Goal: Task Accomplishment & Management: Complete application form

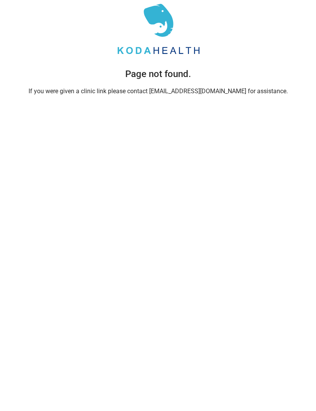
click at [227, 92] on div "Page not found. If you were given a clinic link please contact care@kodahealthc…" at bounding box center [157, 48] width 269 height 96
click at [215, 94] on div "Page not found. If you were given a clinic link please contact care@kodahealthc…" at bounding box center [157, 48] width 269 height 96
click at [206, 94] on div "Page not found. If you were given a clinic link please contact care@kodahealthc…" at bounding box center [157, 48] width 269 height 96
click at [209, 91] on div "Page not found. If you were given a clinic link please contact care@kodahealthc…" at bounding box center [157, 48] width 269 height 96
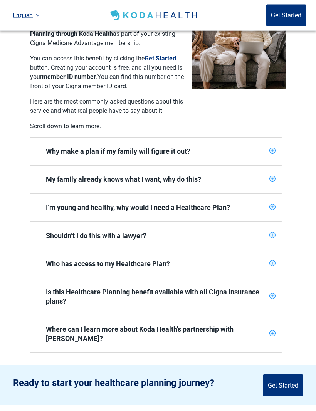
scroll to position [228, 0]
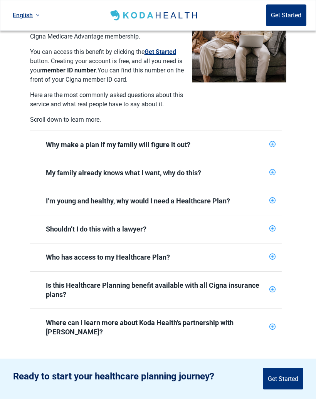
click at [277, 372] on button "Get Started" at bounding box center [282, 379] width 40 height 22
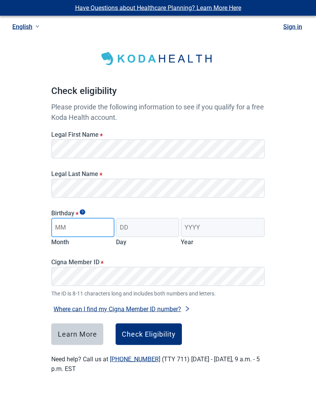
click at [102, 226] on input "Month" at bounding box center [82, 227] width 63 height 19
type input "08"
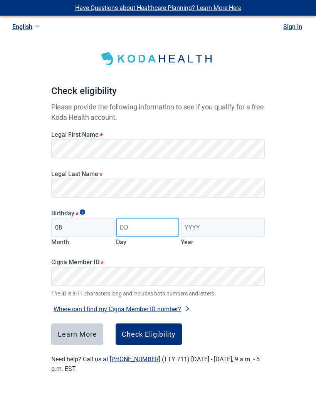
click at [145, 229] on input "Day" at bounding box center [147, 227] width 63 height 19
type input "01"
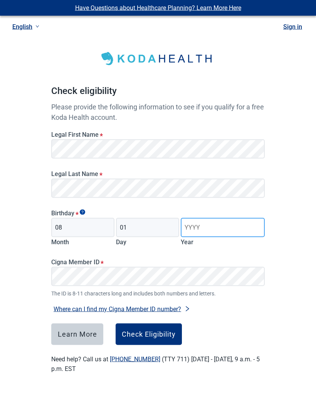
click at [214, 232] on input "Year" at bounding box center [222, 227] width 84 height 19
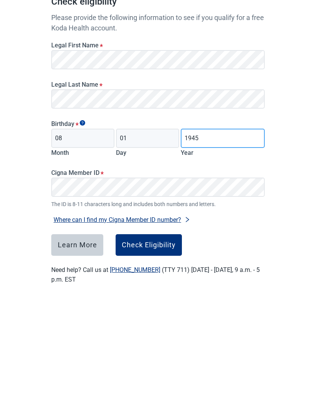
type input "1945"
click at [157, 330] on div "Check Eligibility" at bounding box center [149, 334] width 54 height 8
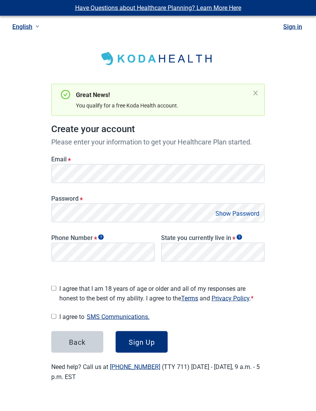
click at [242, 214] on button "Show Password" at bounding box center [237, 213] width 48 height 10
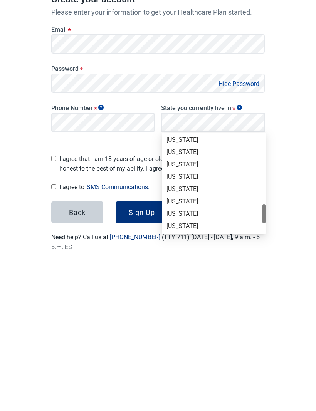
scroll to position [456, 0]
click at [179, 339] on div "[US_STATE]" at bounding box center [213, 343] width 94 height 8
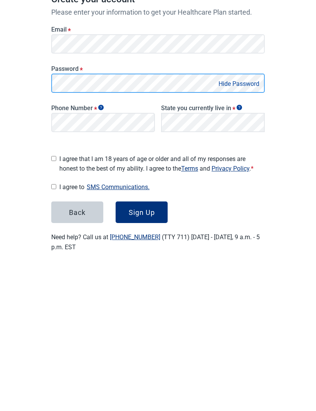
scroll to position [0, 0]
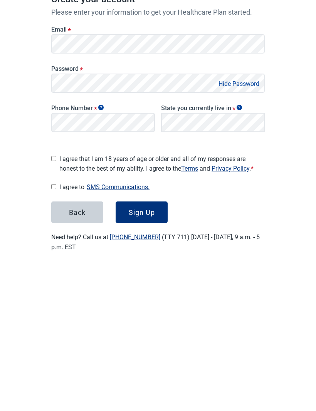
click at [53, 286] on input "I agree that I am 18 years of age or older and all of my responses are honest t…" at bounding box center [53, 288] width 5 height 5
checkbox input "true"
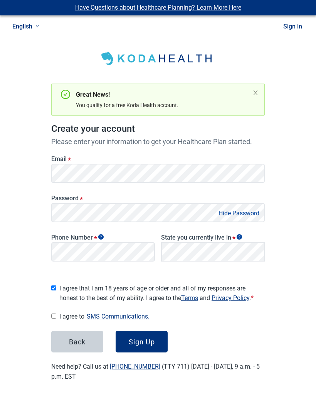
click at [56, 314] on input "I agree to SMS Communications." at bounding box center [53, 316] width 5 height 5
checkbox input "true"
click at [144, 338] on div "Sign Up" at bounding box center [142, 342] width 26 height 8
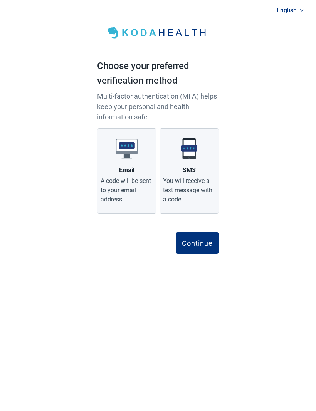
click at [122, 181] on div "A code will be sent to your email address." at bounding box center [126, 191] width 52 height 28
click at [0, 0] on input "Email A code will be sent to your email address." at bounding box center [0, 0] width 0 height 0
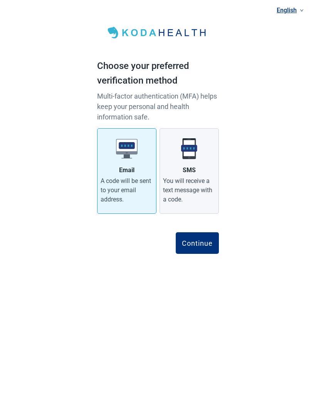
click at [199, 242] on div "Continue" at bounding box center [197, 243] width 31 height 8
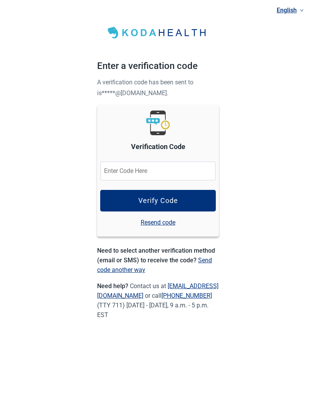
click at [189, 169] on input "Verification Code" at bounding box center [157, 171] width 115 height 19
type input "693502"
click at [163, 204] on button "Verify Code" at bounding box center [157, 201] width 115 height 22
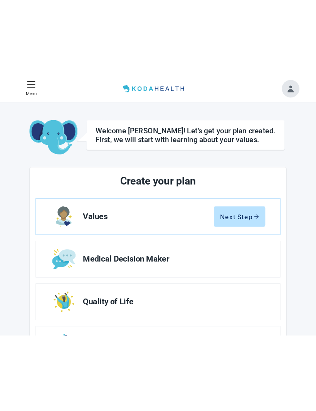
scroll to position [0, 0]
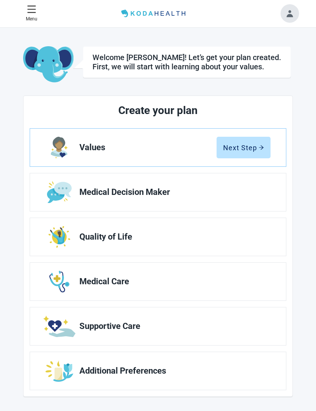
click at [154, 190] on span "Medical Decision Maker" at bounding box center [171, 191] width 185 height 9
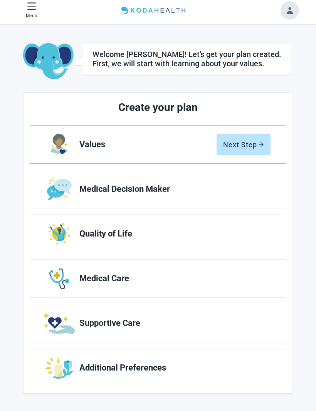
scroll to position [6, 0]
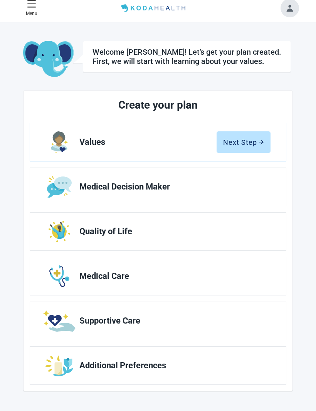
click at [151, 192] on link "Medical Decision Maker" at bounding box center [157, 187] width 255 height 38
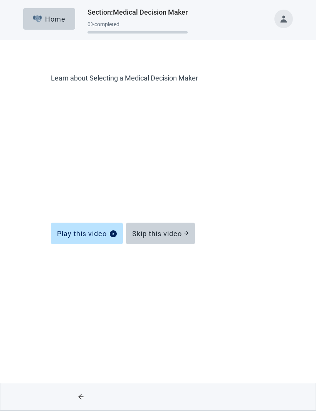
click at [100, 232] on div "Play this video" at bounding box center [87, 234] width 60 height 8
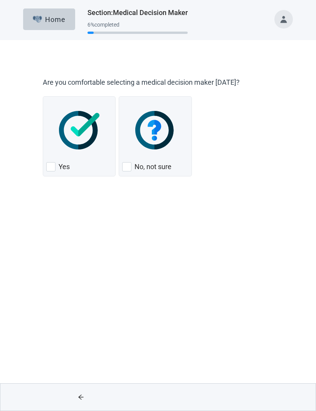
click at [56, 167] on div "Yes" at bounding box center [79, 166] width 66 height 12
click at [43, 97] on input "Yes" at bounding box center [43, 96] width 0 height 0
checkbox input "true"
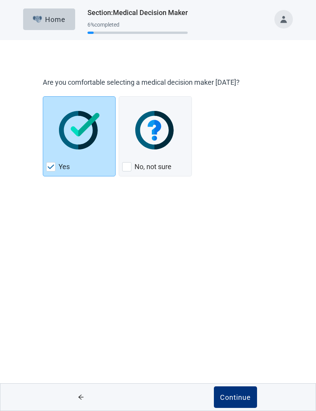
click at [239, 394] on div "Continue" at bounding box center [235, 397] width 31 height 8
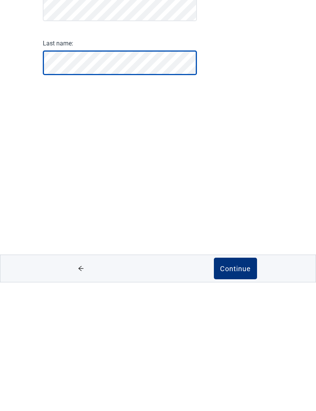
scroll to position [0, 0]
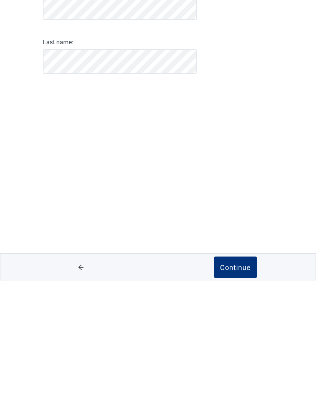
click at [237, 393] on div "Continue" at bounding box center [235, 397] width 31 height 8
click at [233, 393] on div "Continue" at bounding box center [235, 397] width 31 height 8
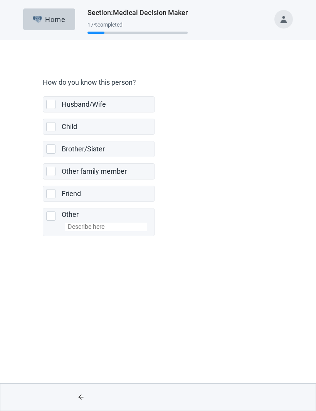
click at [49, 109] on div "Husband/Wife" at bounding box center [98, 104] width 111 height 15
click at [43, 90] on input "Husband/Wife" at bounding box center [43, 90] width 0 height 0
checkbox input "true"
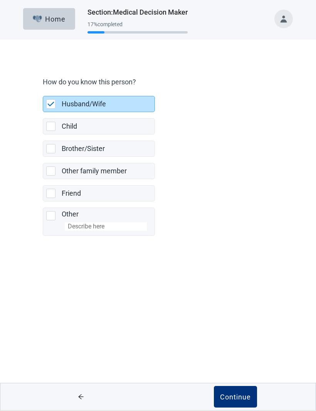
click at [234, 395] on div "Continue" at bounding box center [235, 397] width 31 height 8
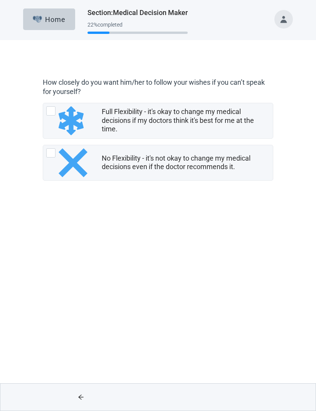
click at [52, 114] on div "Full Flexibility - it's okay to change my medical decisions if my doctors think…" at bounding box center [50, 110] width 9 height 9
click at [43, 103] on input "Full Flexibility - it's okay to change my medical decisions if my doctors think…" at bounding box center [43, 103] width 0 height 0
radio input "true"
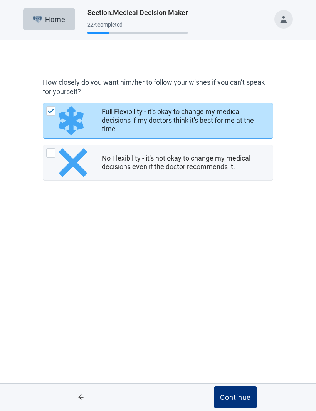
click at [235, 393] on div "Continue" at bounding box center [235, 397] width 31 height 8
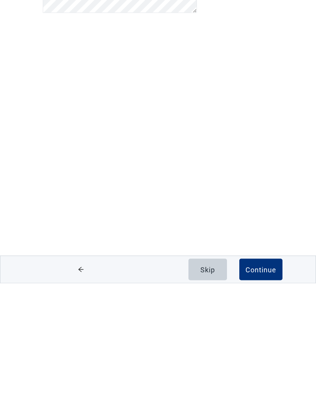
scroll to position [0, 0]
click at [259, 393] on div "Continue" at bounding box center [260, 397] width 31 height 8
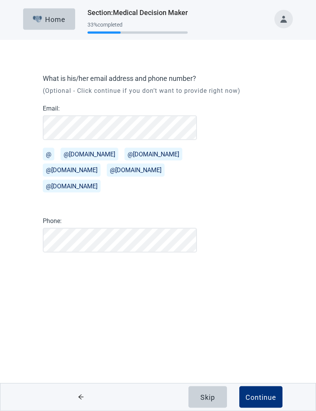
click at [70, 171] on button "@[DOMAIN_NAME]" at bounding box center [72, 170] width 58 height 13
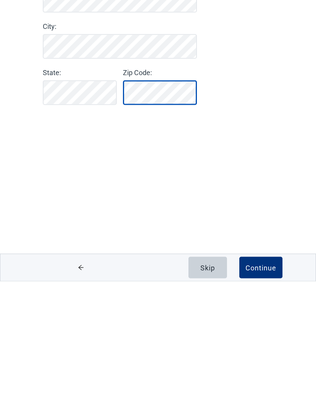
scroll to position [0, 0]
click at [260, 393] on div "Continue" at bounding box center [260, 397] width 31 height 8
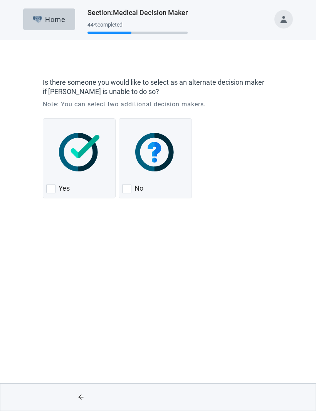
click at [127, 189] on div "No, checkbox, not checked" at bounding box center [126, 188] width 9 height 9
click at [119, 119] on input "No" at bounding box center [119, 118] width 0 height 0
checkbox input "true"
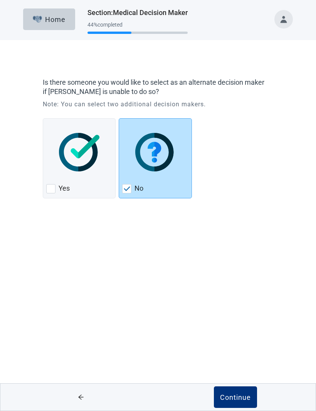
click at [229, 395] on div "Continue" at bounding box center [235, 397] width 31 height 8
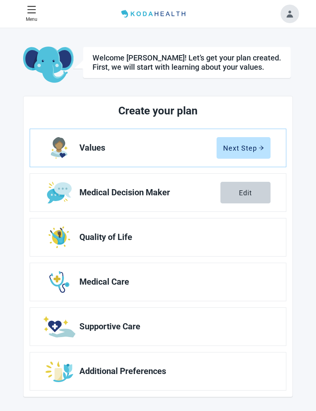
click at [259, 147] on icon "arrow-right" at bounding box center [260, 147] width 5 height 5
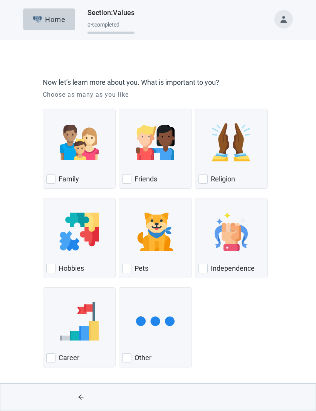
click at [52, 184] on div "Family" at bounding box center [79, 179] width 66 height 12
click at [43, 109] on input "Family" at bounding box center [43, 109] width 0 height 0
checkbox input "true"
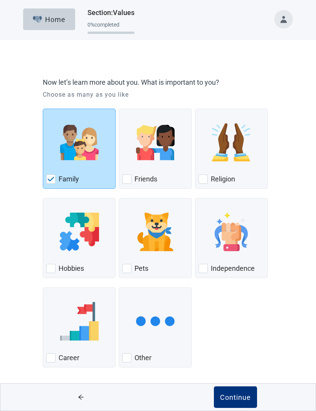
click at [209, 270] on div "Independence" at bounding box center [231, 268] width 66 height 12
click at [195, 198] on input "Independence" at bounding box center [195, 198] width 0 height 0
checkbox input "true"
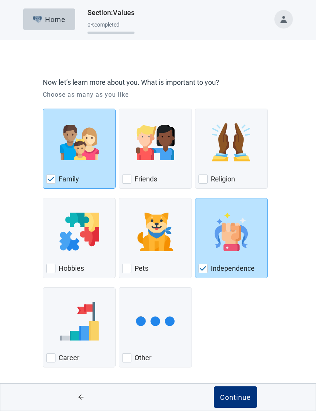
click at [229, 393] on div "Continue" at bounding box center [235, 397] width 31 height 8
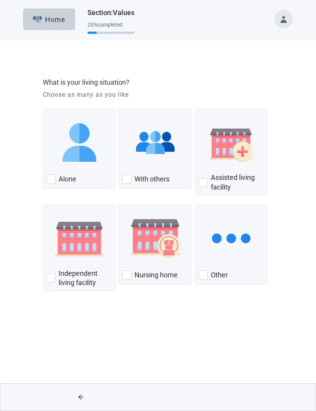
click at [124, 182] on div "With Others, checkbox, not checked" at bounding box center [126, 178] width 9 height 9
click at [119, 109] on input "With others" at bounding box center [119, 109] width 0 height 0
checkbox input "true"
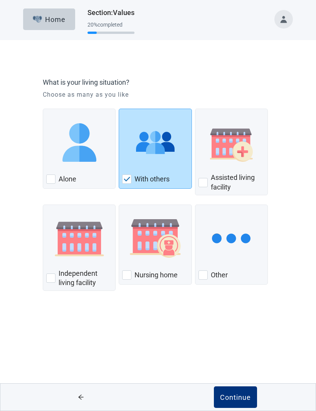
click at [231, 393] on div "Continue" at bounding box center [235, 397] width 31 height 8
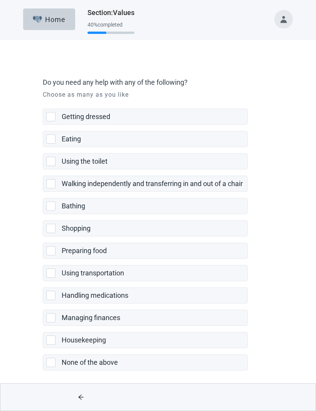
click at [52, 364] on div "None of the above, checkbox, not selected" at bounding box center [50, 361] width 9 height 9
click at [43, 348] on input "None of the above" at bounding box center [43, 348] width 0 height 0
checkbox input "true"
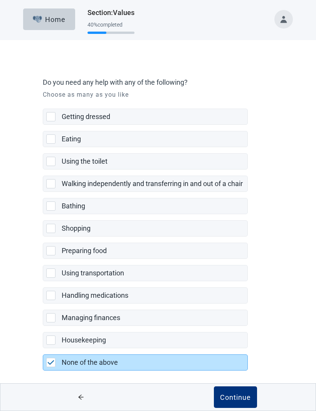
click at [235, 397] on div "Continue" at bounding box center [235, 397] width 31 height 8
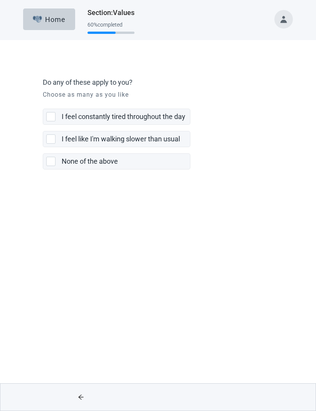
click at [50, 164] on div "None of the above, checkbox, not selected" at bounding box center [50, 161] width 9 height 9
click at [43, 147] on input "None of the above" at bounding box center [43, 147] width 0 height 0
checkbox input "true"
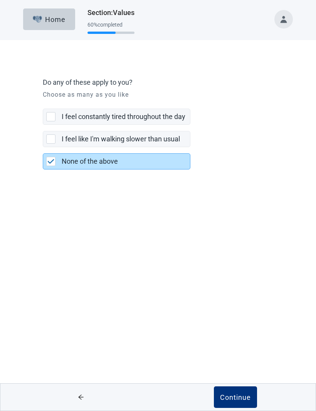
click at [230, 394] on div "Continue" at bounding box center [235, 397] width 31 height 8
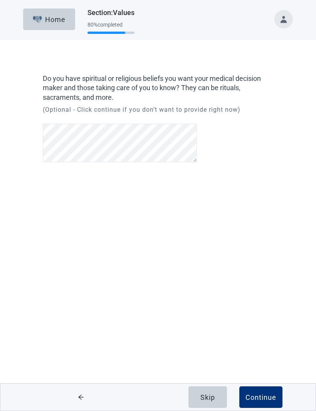
click at [257, 395] on div "Continue" at bounding box center [260, 397] width 31 height 8
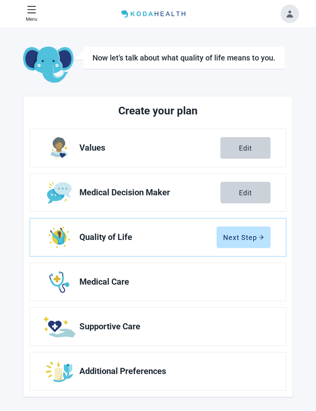
click at [253, 239] on div "Next Step" at bounding box center [243, 237] width 41 height 8
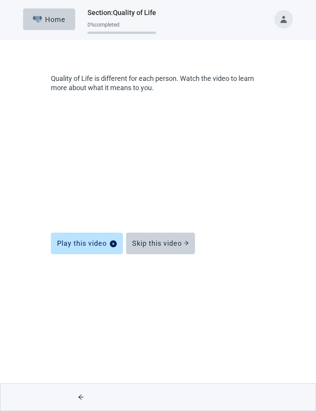
click at [98, 245] on div "Play this video" at bounding box center [87, 243] width 60 height 8
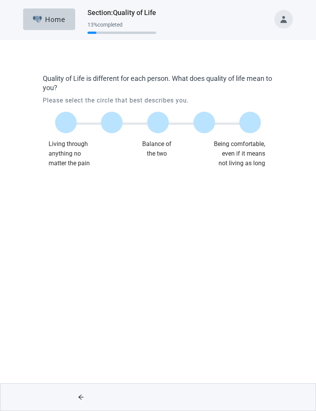
click at [246, 125] on label "Main content" at bounding box center [250, 123] width 22 height 22
click at [250, 122] on input "Quality of life scale: 100 out of 100. Being comfortable, even if it means not …" at bounding box center [250, 122] width 0 height 0
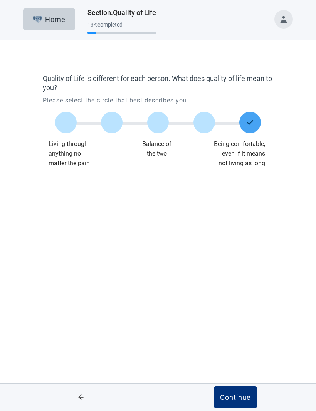
click at [227, 396] on div "Continue" at bounding box center [235, 397] width 31 height 8
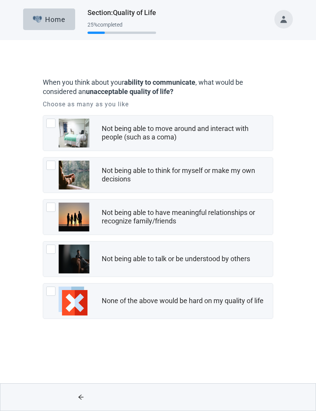
click at [48, 169] on div "Not being able to think for myself or make my own decisions, checkbox, not chec…" at bounding box center [50, 164] width 9 height 9
click at [43, 157] on input "Not being able to think for myself or make my own decisions" at bounding box center [43, 157] width 0 height 0
checkbox input "true"
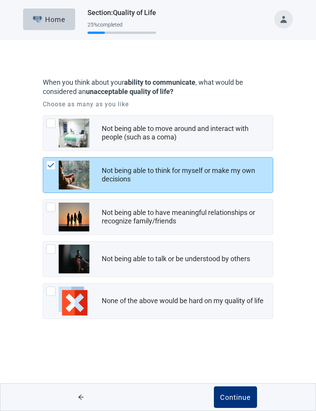
click at [228, 395] on div "Continue" at bounding box center [235, 397] width 31 height 8
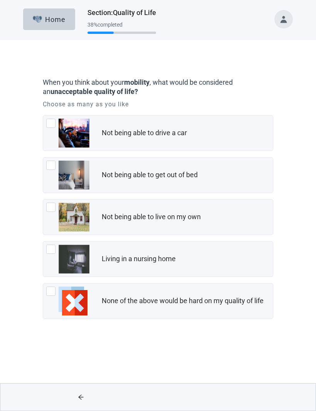
click at [48, 210] on div "Not being able to live on my own, checkbox, not checked" at bounding box center [50, 206] width 9 height 9
click at [43, 199] on input "Not being able to live on my own" at bounding box center [43, 199] width 0 height 0
checkbox input "true"
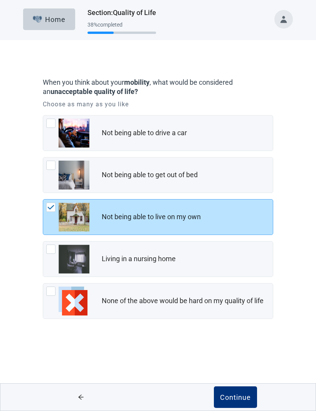
click at [232, 397] on div "Continue" at bounding box center [235, 397] width 31 height 8
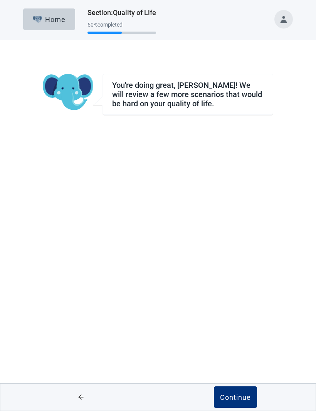
click at [228, 395] on div "Continue" at bounding box center [235, 397] width 31 height 8
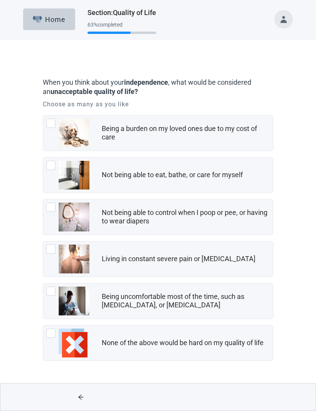
click at [52, 166] on div "Not being able to eat, bathe, or care for myself, checkbox, not checked" at bounding box center [50, 164] width 9 height 9
click at [43, 157] on input "Not being able to eat, bathe, or care for myself" at bounding box center [43, 157] width 0 height 0
checkbox input "true"
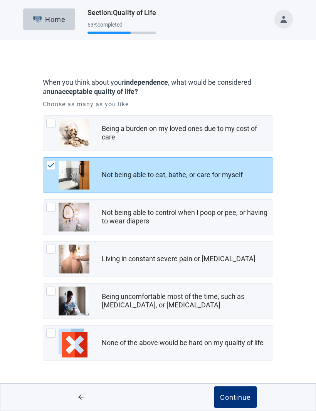
click at [51, 212] on div "Not being able to control when I poop or pee, or having to wear diapers, checkb…" at bounding box center [67, 216] width 43 height 29
click at [43, 199] on input "Not being able to control when I poop or pee, or having to wear diapers" at bounding box center [43, 199] width 0 height 0
checkbox input "true"
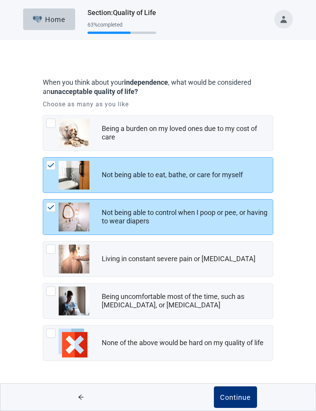
click at [52, 252] on div "Living in constant severe pain or shortness of breath, checkbox, not checked" at bounding box center [50, 248] width 9 height 9
click at [43, 241] on input "Living in constant severe pain or [MEDICAL_DATA]" at bounding box center [43, 241] width 0 height 0
checkbox input "true"
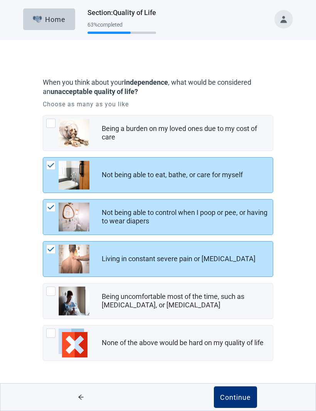
click at [54, 298] on div "Being uncomfortable most of the time, such as nausea, vomiting, or diarrhea, ch…" at bounding box center [67, 300] width 43 height 29
click at [43, 283] on input "Being uncomfortable most of the time, such as [MEDICAL_DATA], or [MEDICAL_DATA]" at bounding box center [43, 283] width 0 height 0
checkbox input "true"
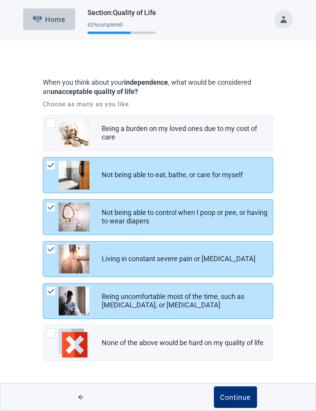
click at [234, 395] on div "Continue" at bounding box center [235, 397] width 31 height 8
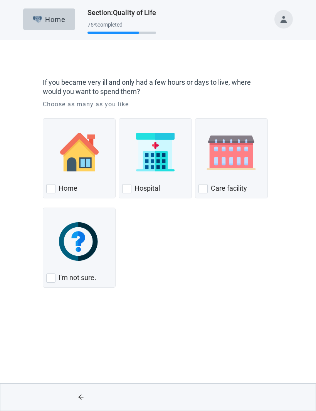
click at [56, 275] on div "I'm not sure." at bounding box center [79, 278] width 66 height 12
click at [43, 208] on input "I'm not sure." at bounding box center [43, 207] width 0 height 0
checkbox input "true"
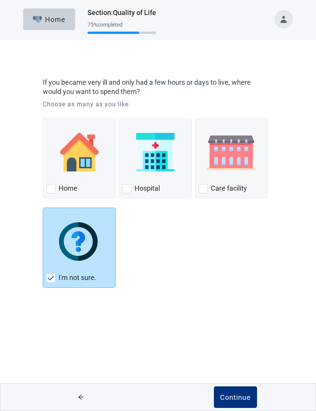
click at [234, 395] on div "Continue" at bounding box center [235, 397] width 31 height 8
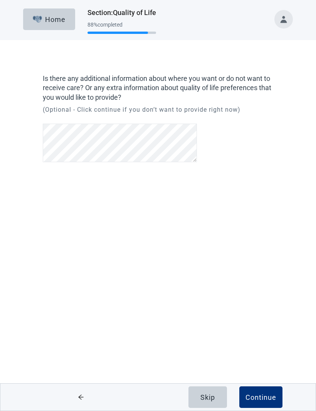
click at [262, 395] on div "Continue" at bounding box center [260, 397] width 31 height 8
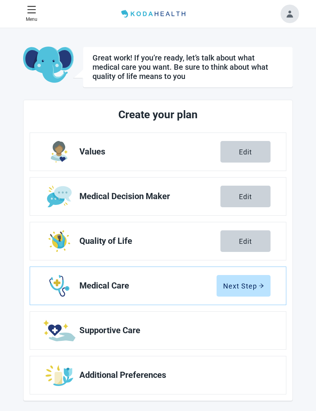
click at [246, 287] on div "Next Step" at bounding box center [243, 286] width 41 height 8
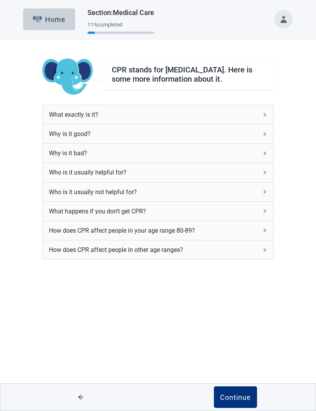
click at [236, 396] on div "Continue" at bounding box center [235, 397] width 31 height 8
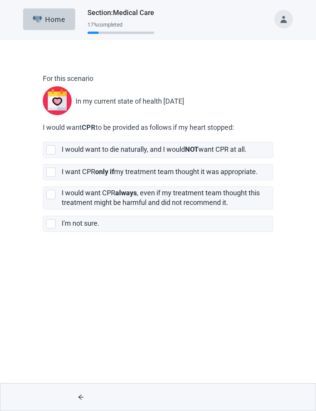
click at [53, 175] on div "[object Object], checkbox, not selected" at bounding box center [50, 171] width 9 height 9
click at [43, 158] on input "I want CPR only if my treatment team thought it was appropriate." at bounding box center [43, 158] width 0 height 0
checkbox input "true"
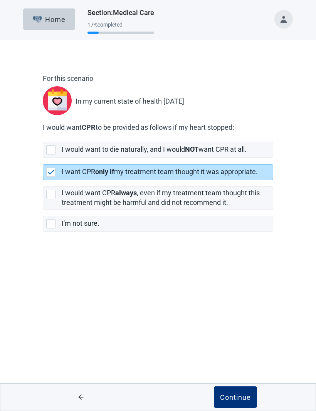
click at [235, 399] on div "Continue" at bounding box center [235, 397] width 31 height 8
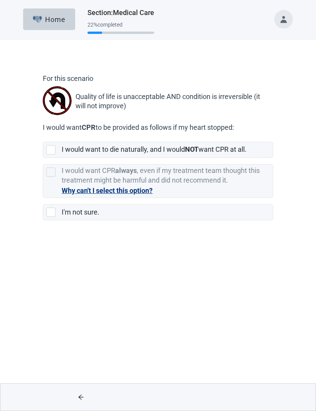
click at [49, 152] on div "[object Object], checkbox, not selected" at bounding box center [50, 149] width 9 height 9
click at [43, 136] on input "I would want to die naturally, and I would NOT want CPR at all." at bounding box center [43, 135] width 0 height 0
checkbox input "true"
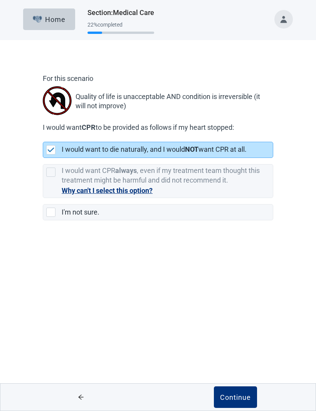
click at [235, 387] on button "Continue" at bounding box center [235, 397] width 43 height 22
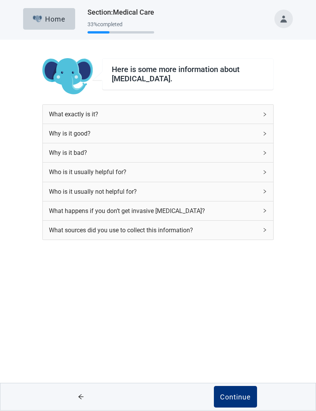
click at [235, 392] on button "Continue" at bounding box center [235, 397] width 43 height 22
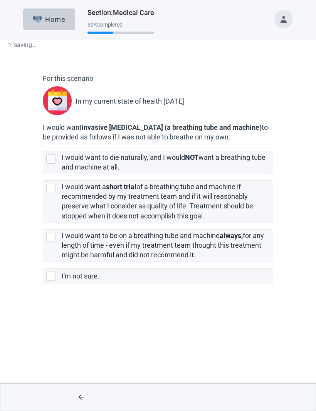
click at [232, 399] on div "Main content" at bounding box center [235, 396] width 154 height 27
click at [52, 164] on div "[object Object], checkbox, not selected" at bounding box center [50, 158] width 9 height 9
click at [43, 145] on input "I would want to die naturally, and I would NOT want a breathing tube and machin…" at bounding box center [43, 145] width 0 height 0
checkbox input "true"
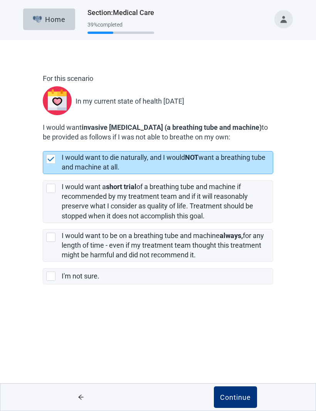
click at [232, 395] on div "Continue" at bounding box center [235, 397] width 31 height 8
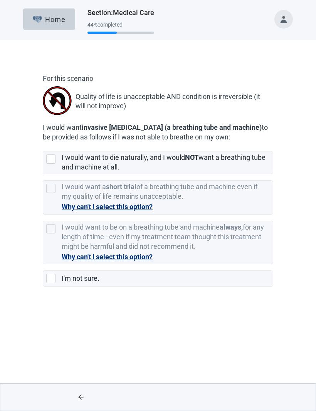
click at [51, 164] on div "[object Object], checkbox, not selected" at bounding box center [50, 158] width 9 height 9
click at [43, 145] on input "I would want to die naturally, and I would NOT want a breathing tube and machin…" at bounding box center [43, 145] width 0 height 0
checkbox input "true"
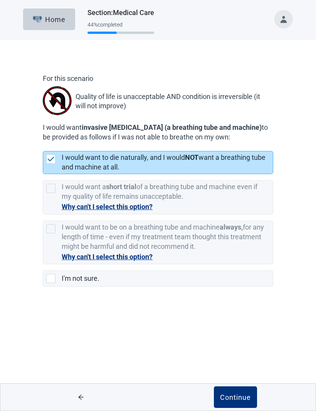
click at [230, 398] on div "Continue" at bounding box center [235, 397] width 31 height 8
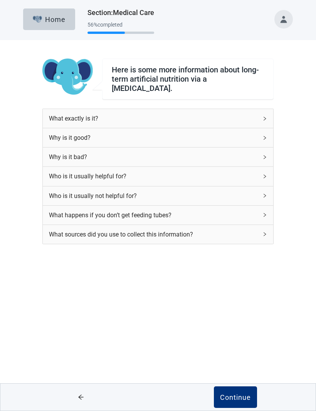
click at [229, 394] on div "Continue" at bounding box center [235, 397] width 31 height 8
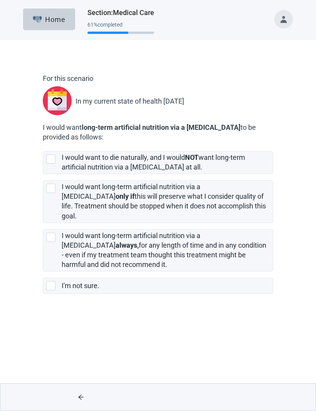
click at [50, 160] on div "[object Object], checkbox, not selected" at bounding box center [50, 158] width 9 height 9
click at [43, 145] on input "I would want to die naturally, and I would NOT want long-term artificial nutrit…" at bounding box center [43, 145] width 0 height 0
checkbox input "true"
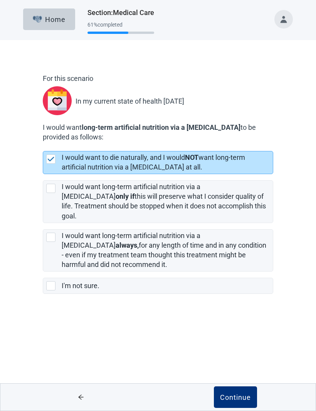
click at [236, 400] on div "Continue" at bounding box center [235, 397] width 31 height 8
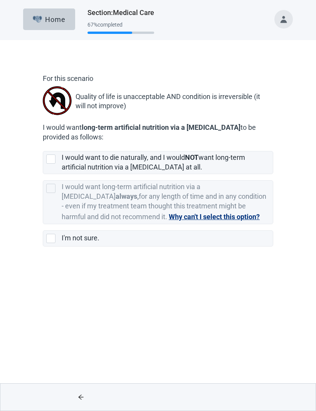
click at [52, 160] on div "[object Object], checkbox, not selected" at bounding box center [50, 158] width 9 height 9
click at [43, 145] on input "I would want to die naturally, and I would NOT want long-term artificial nutrit…" at bounding box center [43, 145] width 0 height 0
checkbox input "true"
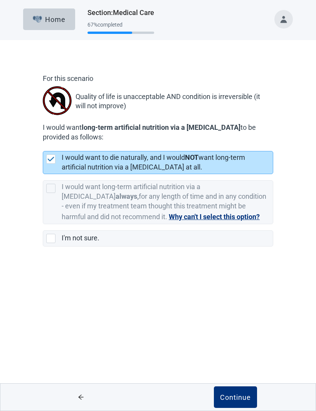
click at [234, 397] on div "Continue" at bounding box center [235, 397] width 31 height 8
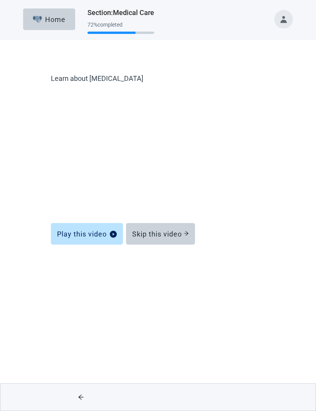
click at [95, 232] on div "Play this video" at bounding box center [87, 234] width 60 height 8
click at [107, 231] on div "Play this video" at bounding box center [87, 234] width 60 height 8
click at [95, 235] on div "Play this video" at bounding box center [87, 234] width 60 height 8
click at [103, 232] on div "Play this video" at bounding box center [87, 234] width 60 height 8
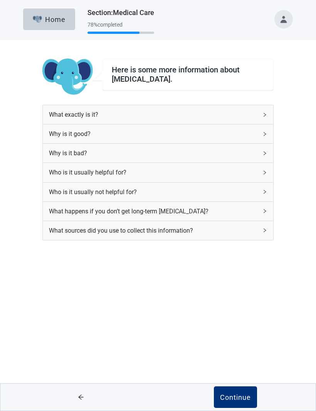
click at [232, 397] on div "Continue" at bounding box center [235, 397] width 31 height 8
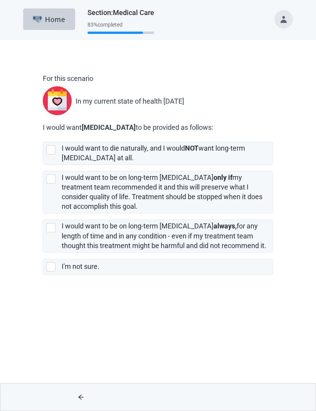
click at [51, 150] on div "[object Object], checkbox, not selected" at bounding box center [50, 149] width 9 height 9
click at [43, 136] on input "I would want to die naturally, and I would NOT want long-term [MEDICAL_DATA] at…" at bounding box center [43, 135] width 0 height 0
checkbox input "true"
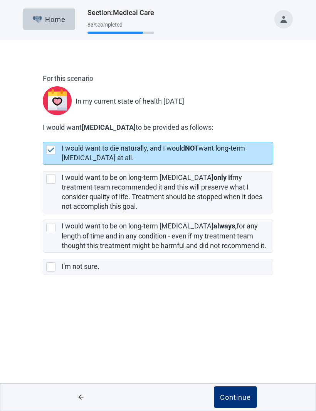
click at [235, 397] on div "Continue" at bounding box center [235, 397] width 31 height 8
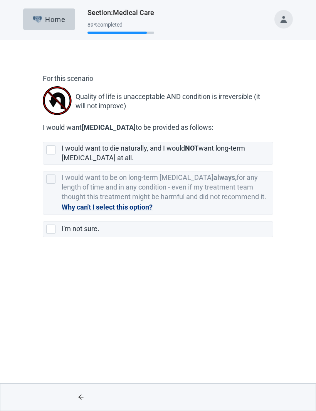
click at [47, 150] on div "[object Object], checkbox, not selected" at bounding box center [50, 149] width 9 height 9
click at [43, 136] on input "I would want to die naturally, and I would NOT want long-term [MEDICAL_DATA] at…" at bounding box center [43, 135] width 0 height 0
checkbox input "true"
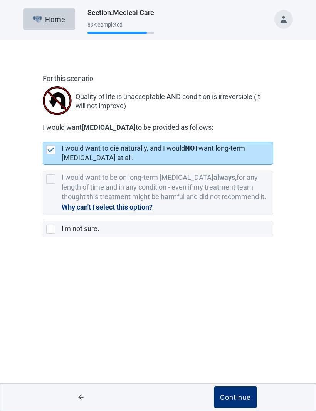
click at [236, 396] on div "Continue" at bounding box center [235, 397] width 31 height 8
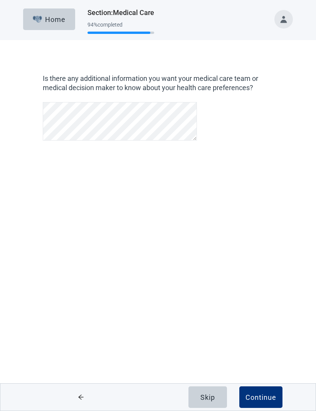
click at [259, 393] on div "Continue" at bounding box center [260, 397] width 31 height 8
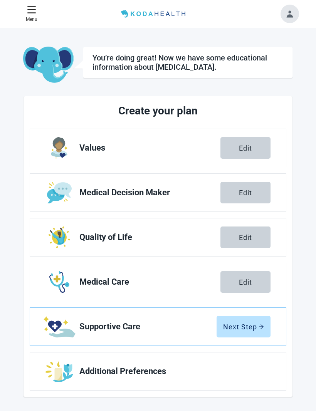
click at [250, 324] on div "Next Step" at bounding box center [243, 326] width 41 height 8
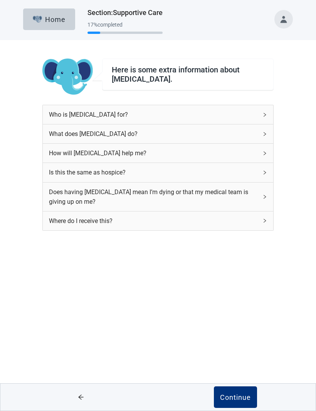
click at [232, 398] on div "Continue" at bounding box center [235, 397] width 31 height 8
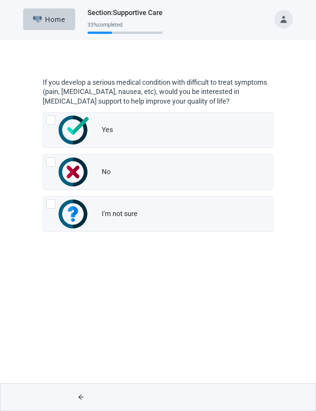
click at [53, 204] on div "I'm not sure, radio button, not checked" at bounding box center [50, 203] width 9 height 9
click at [43, 196] on input "I'm not sure" at bounding box center [43, 196] width 0 height 0
radio input "true"
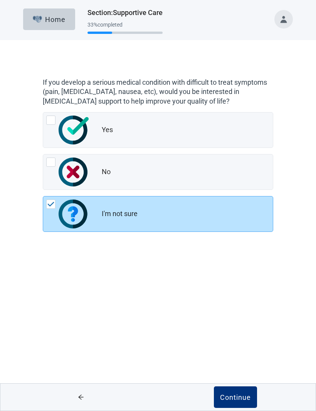
click at [232, 397] on div "Continue" at bounding box center [235, 397] width 31 height 8
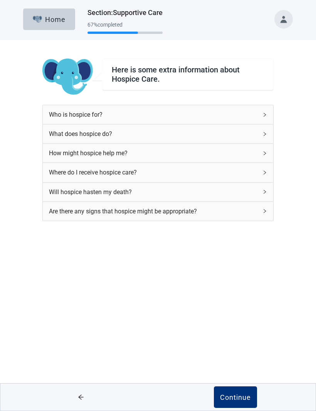
click at [236, 397] on div "Continue" at bounding box center [235, 397] width 31 height 8
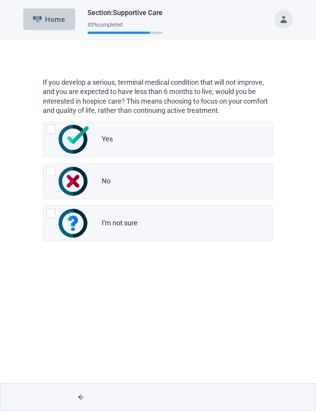
click at [55, 174] on div "No, radio button, not checked" at bounding box center [67, 181] width 43 height 29
click at [43, 164] on input "No" at bounding box center [43, 163] width 0 height 0
radio input "true"
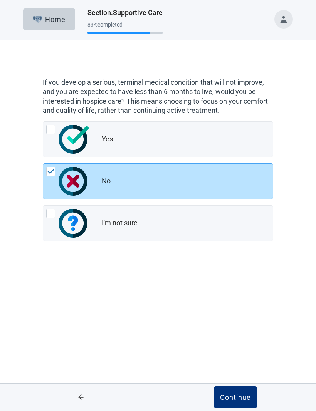
click at [47, 173] on img "No, radio button, checked" at bounding box center [50, 171] width 7 height 5
click at [43, 164] on input "No" at bounding box center [43, 163] width 0 height 0
click at [53, 169] on img "No, radio button, checked" at bounding box center [50, 171] width 7 height 5
click at [43, 164] on input "No" at bounding box center [43, 163] width 0 height 0
click at [52, 129] on div "Yes, radio button, not checked" at bounding box center [50, 129] width 9 height 9
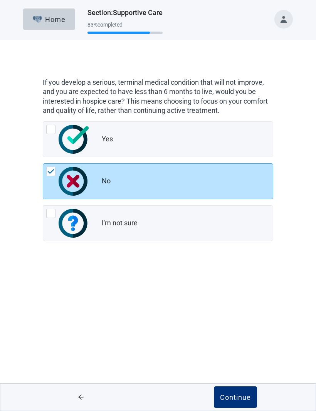
click at [43, 122] on input "Yes" at bounding box center [43, 121] width 0 height 0
radio input "true"
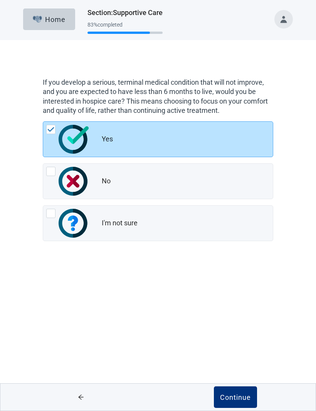
click at [231, 398] on div "Continue" at bounding box center [235, 397] width 31 height 8
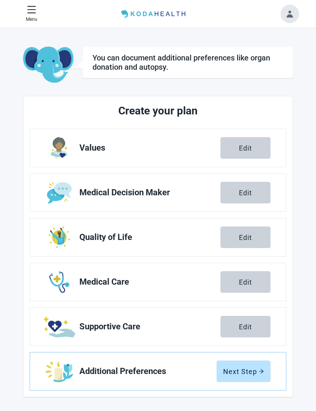
click at [249, 369] on div "Next Step" at bounding box center [243, 371] width 41 height 8
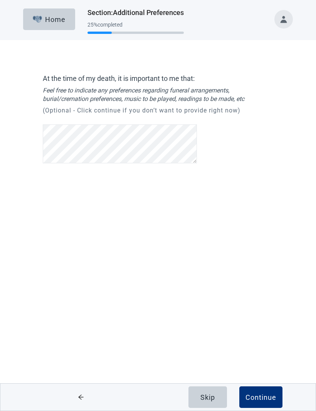
click at [264, 394] on div "Continue" at bounding box center [260, 397] width 31 height 8
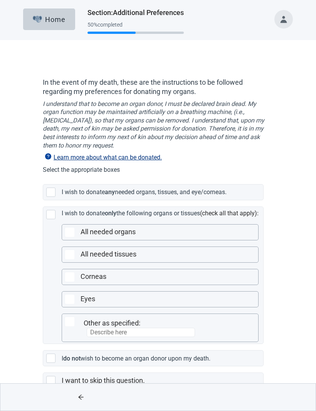
click at [53, 192] on div "Main content" at bounding box center [50, 191] width 9 height 9
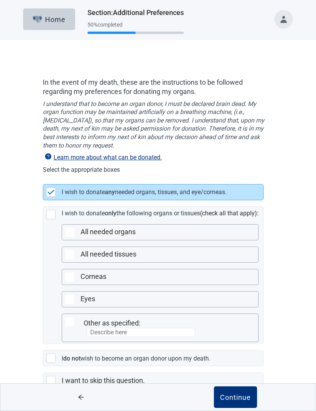
click at [234, 399] on div "Continue" at bounding box center [235, 397] width 31 height 8
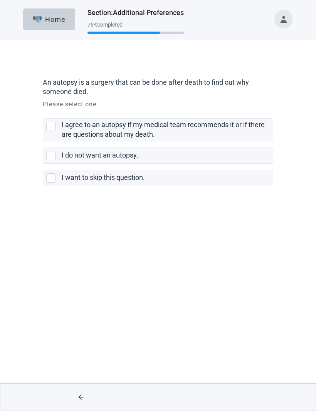
click at [47, 177] on div "I want to skip this question., checkbox, not selected" at bounding box center [50, 177] width 9 height 9
click at [43, 164] on input "I want to skip this question." at bounding box center [43, 164] width 0 height 0
checkbox input "true"
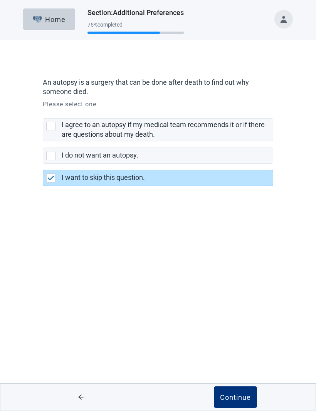
click at [235, 393] on div "Continue" at bounding box center [235, 397] width 31 height 8
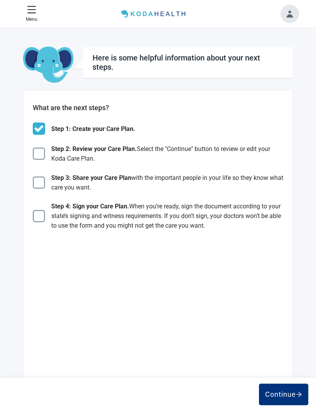
click at [37, 155] on img "Main content" at bounding box center [39, 153] width 12 height 12
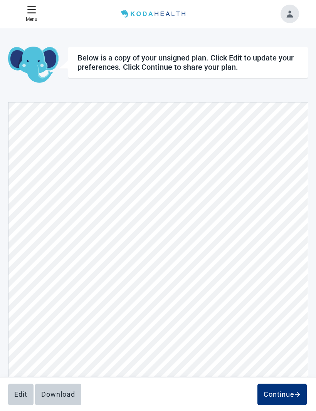
scroll to position [5572, 0]
click at [277, 392] on div "Continue" at bounding box center [281, 394] width 37 height 8
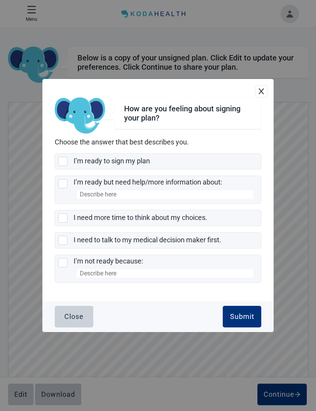
click at [60, 222] on div "I need more time to think about my choices., checkbox, not selected" at bounding box center [62, 217] width 9 height 9
click at [55, 210] on input "I need more time to think about my choices." at bounding box center [55, 210] width 0 height 0
checkbox input "true"
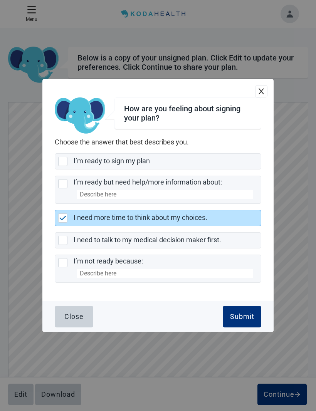
click at [242, 320] on div "Submit" at bounding box center [242, 316] width 24 height 8
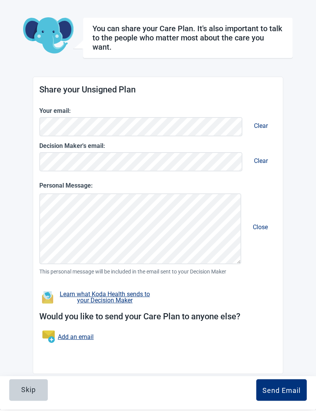
scroll to position [28, 0]
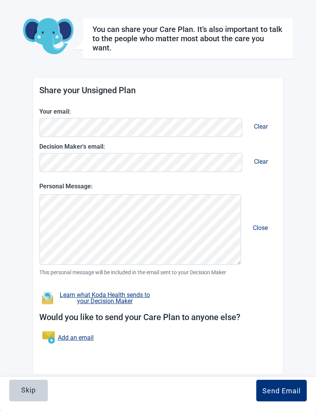
click at [282, 394] on div "Send Email" at bounding box center [281, 391] width 38 height 8
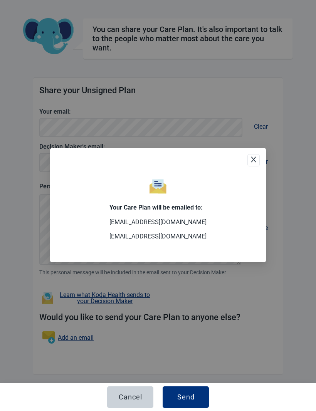
click at [187, 401] on div "Send" at bounding box center [185, 397] width 17 height 8
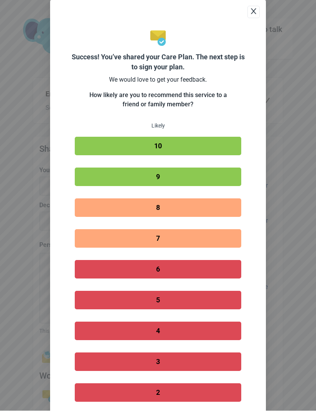
scroll to position [28, 0]
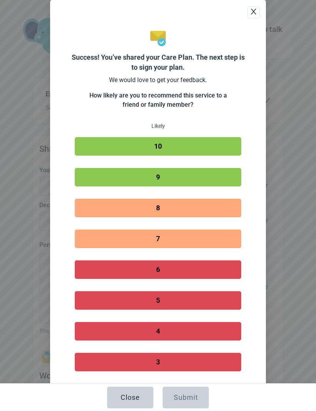
click at [219, 179] on button "9" at bounding box center [158, 177] width 166 height 18
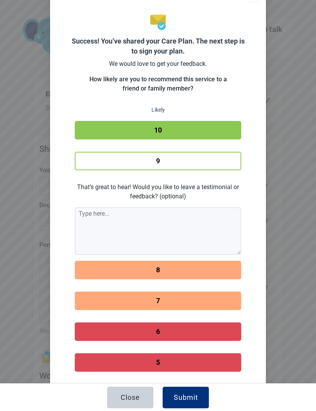
scroll to position [17, 0]
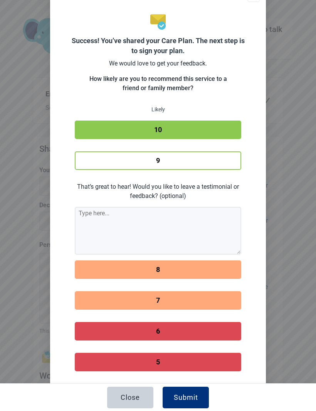
click at [187, 401] on div "Submit" at bounding box center [186, 397] width 24 height 8
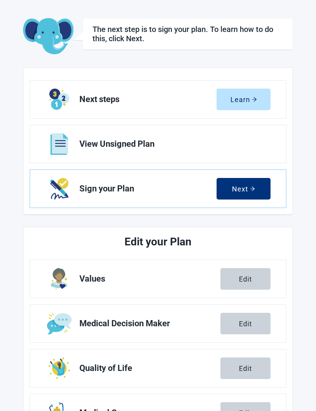
click at [262, 187] on button "Next" at bounding box center [243, 189] width 54 height 22
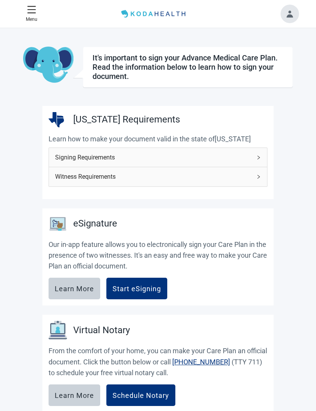
click at [180, 406] on section "Virtual Notary From the comfort of your home, you can make your Care Plan an of…" at bounding box center [157, 362] width 231 height 97
